Goal: Task Accomplishment & Management: Use online tool/utility

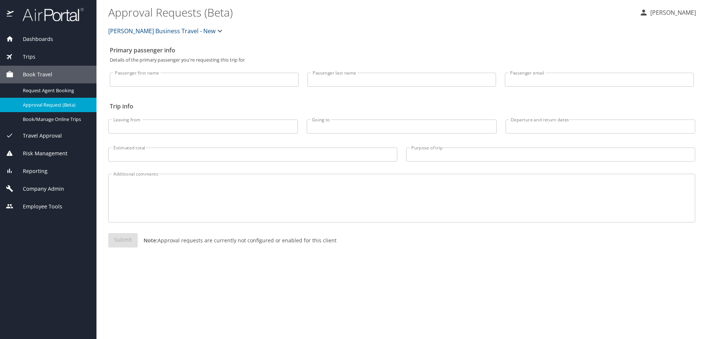
click at [55, 171] on div "Reporting" at bounding box center [48, 171] width 85 height 8
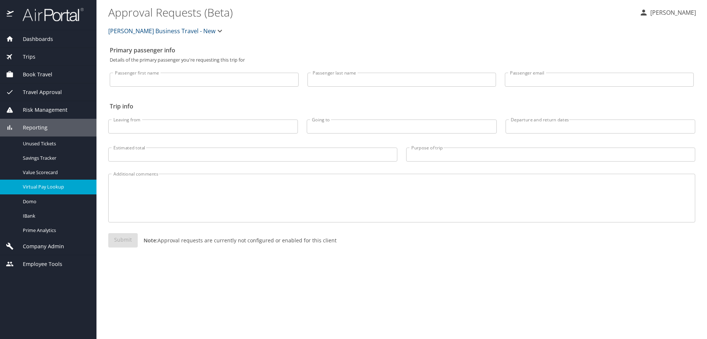
click at [66, 189] on span "Virtual Pay Lookup" at bounding box center [55, 186] width 65 height 7
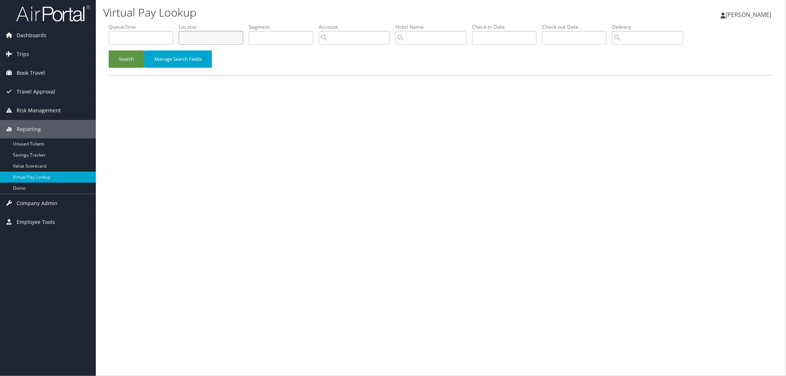
click at [189, 37] on input "text" at bounding box center [211, 38] width 64 height 14
paste input "DD10G1"
type input "DD10G1"
click at [133, 58] on button "Search" at bounding box center [126, 58] width 35 height 17
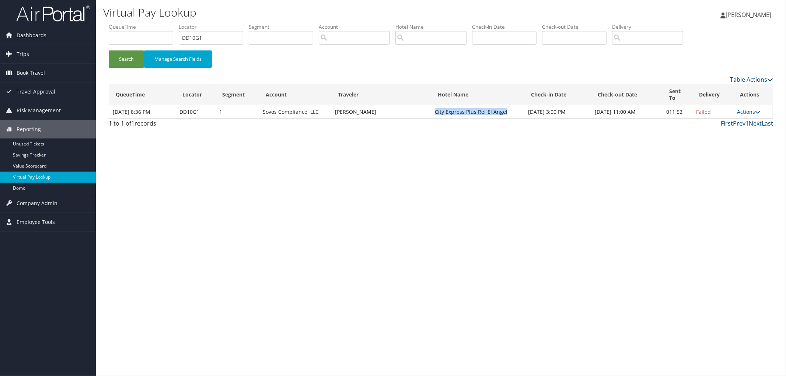
drag, startPoint x: 510, startPoint y: 111, endPoint x: 433, endPoint y: 116, distance: 76.5
click at [433, 116] on td "City Express Plus Ref El Angel" at bounding box center [477, 111] width 93 height 13
click at [742, 109] on link "Actions" at bounding box center [748, 111] width 23 height 7
click at [719, 161] on link "View Itinerary" at bounding box center [727, 160] width 63 height 13
click at [762, 108] on td "Actions Resend Logs Delivery Information View Itinerary" at bounding box center [752, 111] width 39 height 13
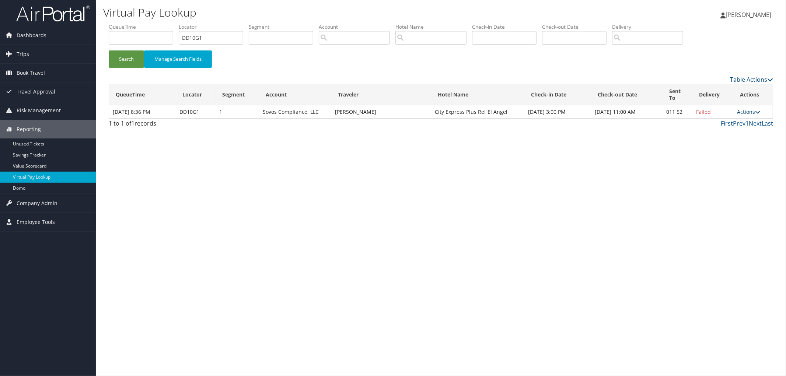
click at [759, 111] on icon at bounding box center [757, 111] width 5 height 5
click at [743, 127] on link "Resend" at bounding box center [727, 122] width 63 height 13
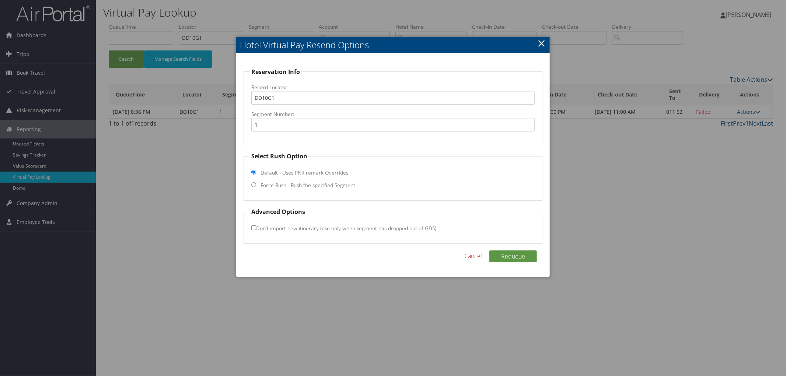
click at [296, 189] on label "Force Rush - Rush the specified Segment" at bounding box center [308, 185] width 95 height 7
click at [256, 187] on input "Force Rush - Rush the specified Segment" at bounding box center [253, 184] width 5 height 5
radio input "true"
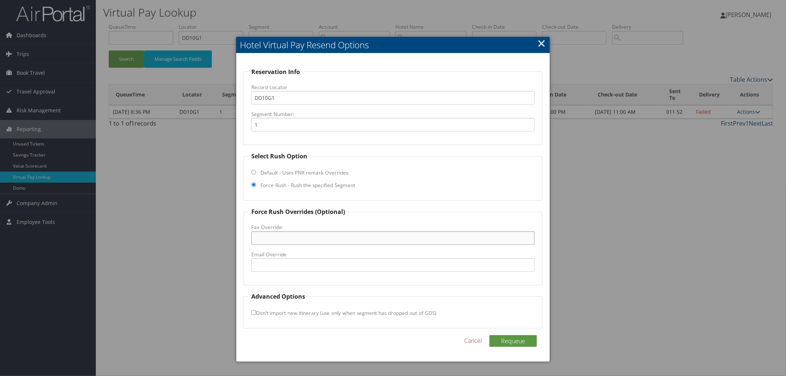
paste input "52 55-5228-7805"
type input "52 55-5228-7805"
click at [514, 340] on button "Requeue" at bounding box center [513, 341] width 48 height 12
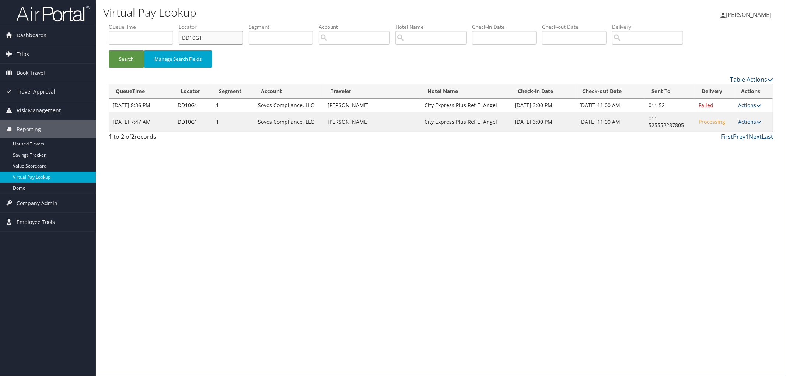
drag, startPoint x: 150, startPoint y: 36, endPoint x: 139, endPoint y: 36, distance: 11.1
click at [139, 23] on ul "QueueTime Locator DD10G1 Segment Account Traveler Hotel Name Check-in Date Chec…" at bounding box center [441, 23] width 664 height 0
paste input "D6PFHJ"
click at [109, 50] on button "Search" at bounding box center [126, 58] width 35 height 17
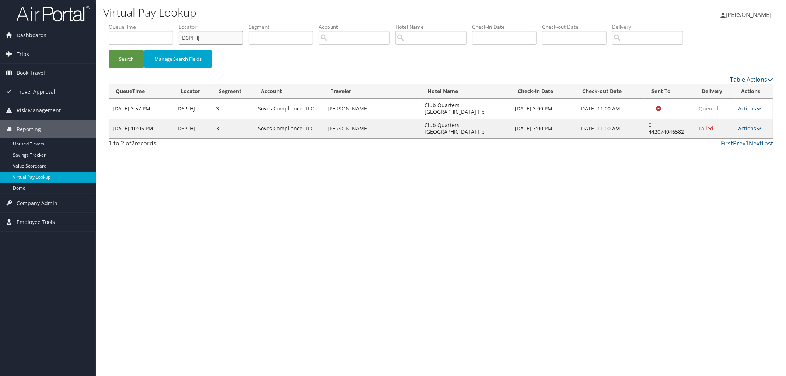
scroll to position [0, 791]
type input "D6PFHJ"
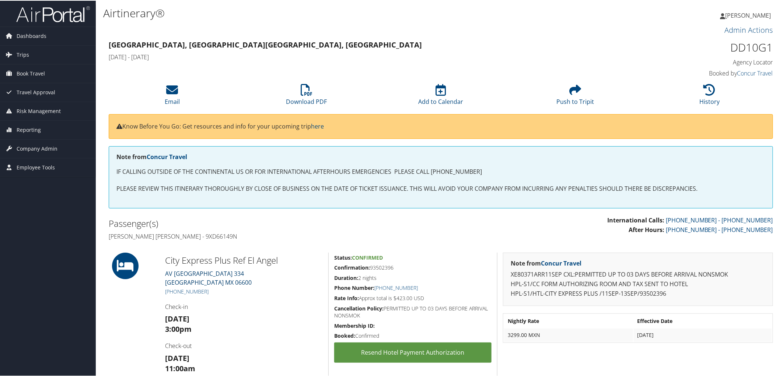
click at [207, 270] on link "[STREET_ADDRESS]" at bounding box center [208, 277] width 87 height 17
